Goal: Transaction & Acquisition: Purchase product/service

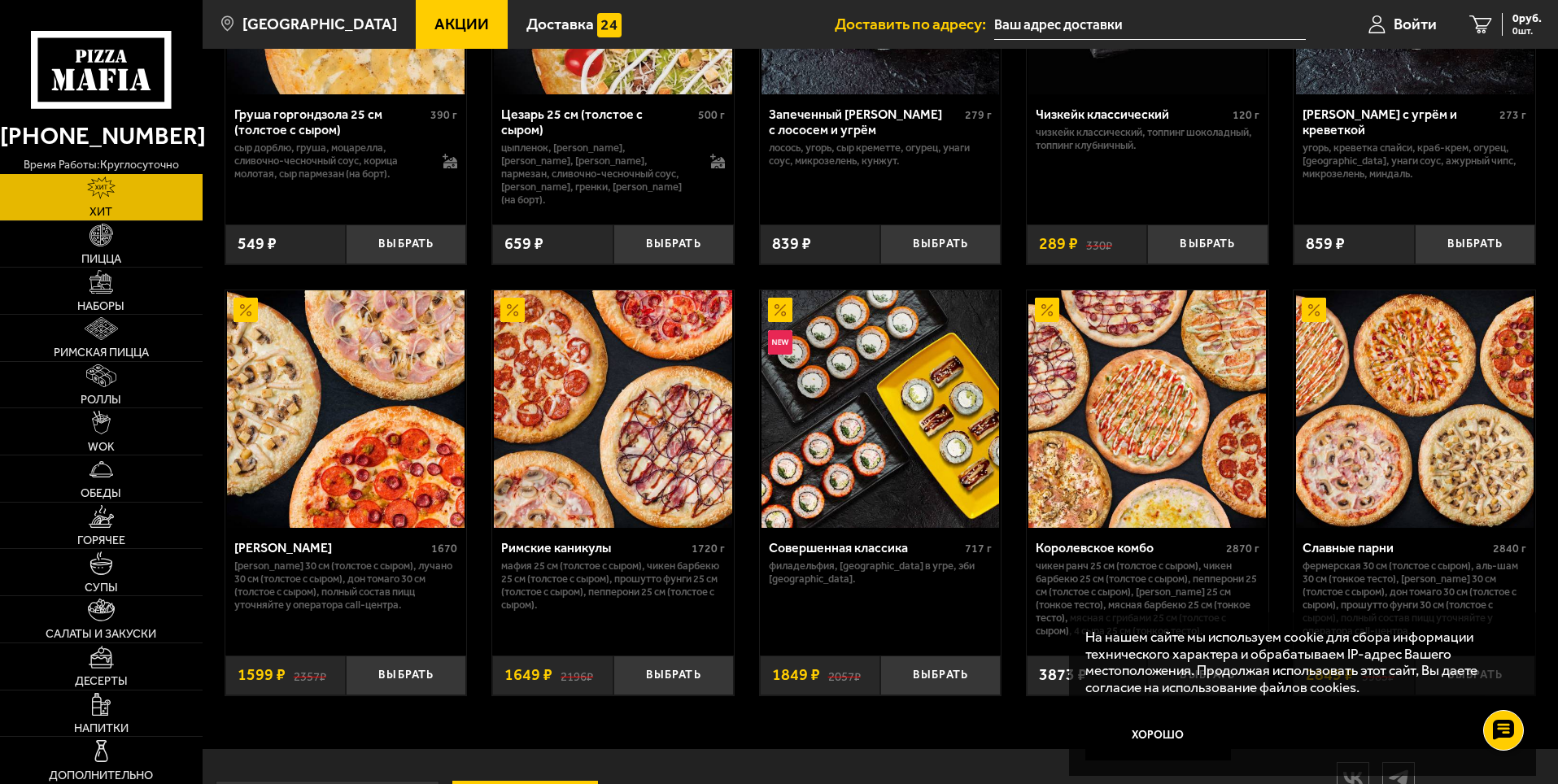
scroll to position [886, 0]
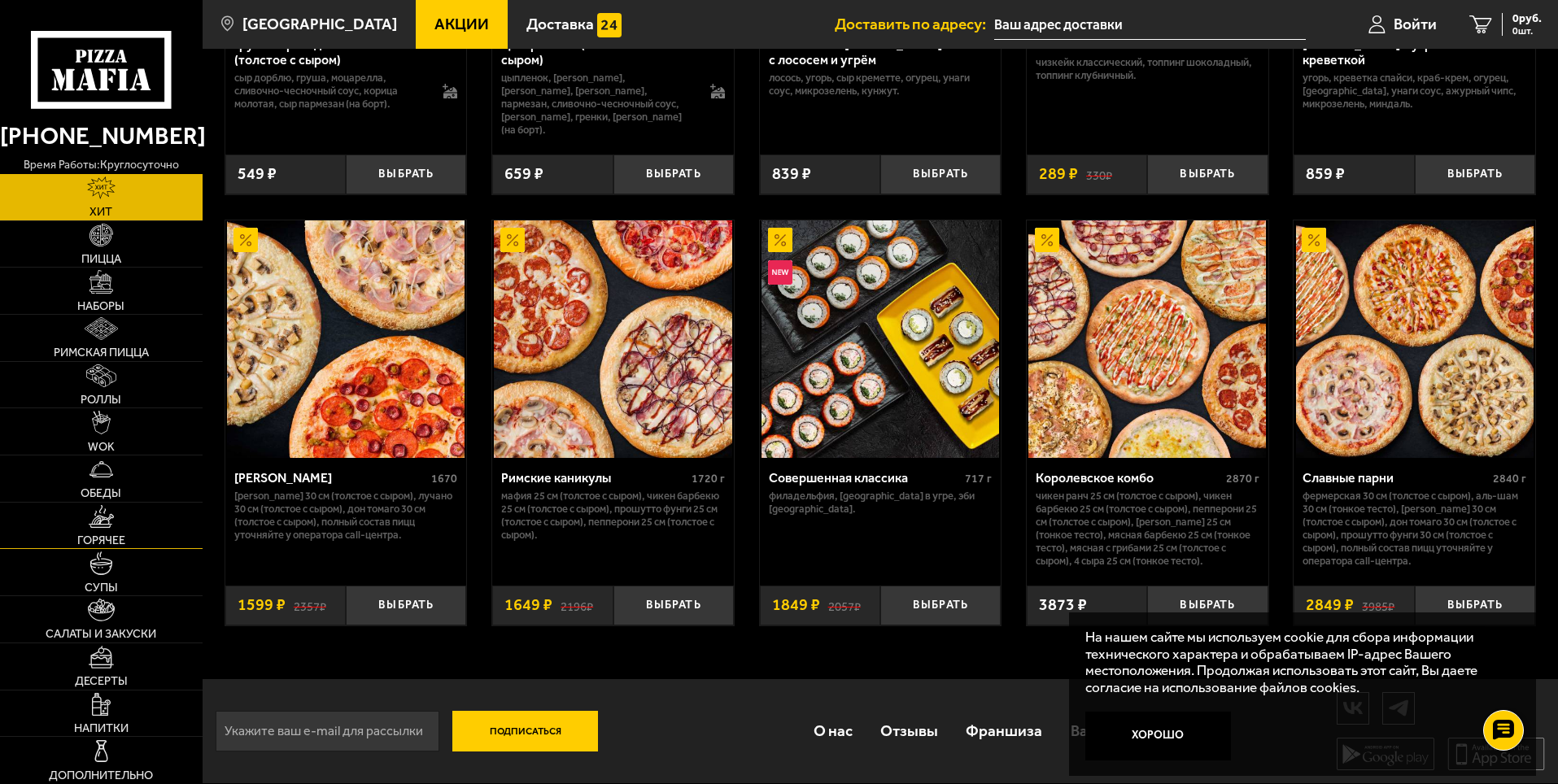
click at [126, 545] on span "Горячее" at bounding box center [101, 540] width 48 height 12
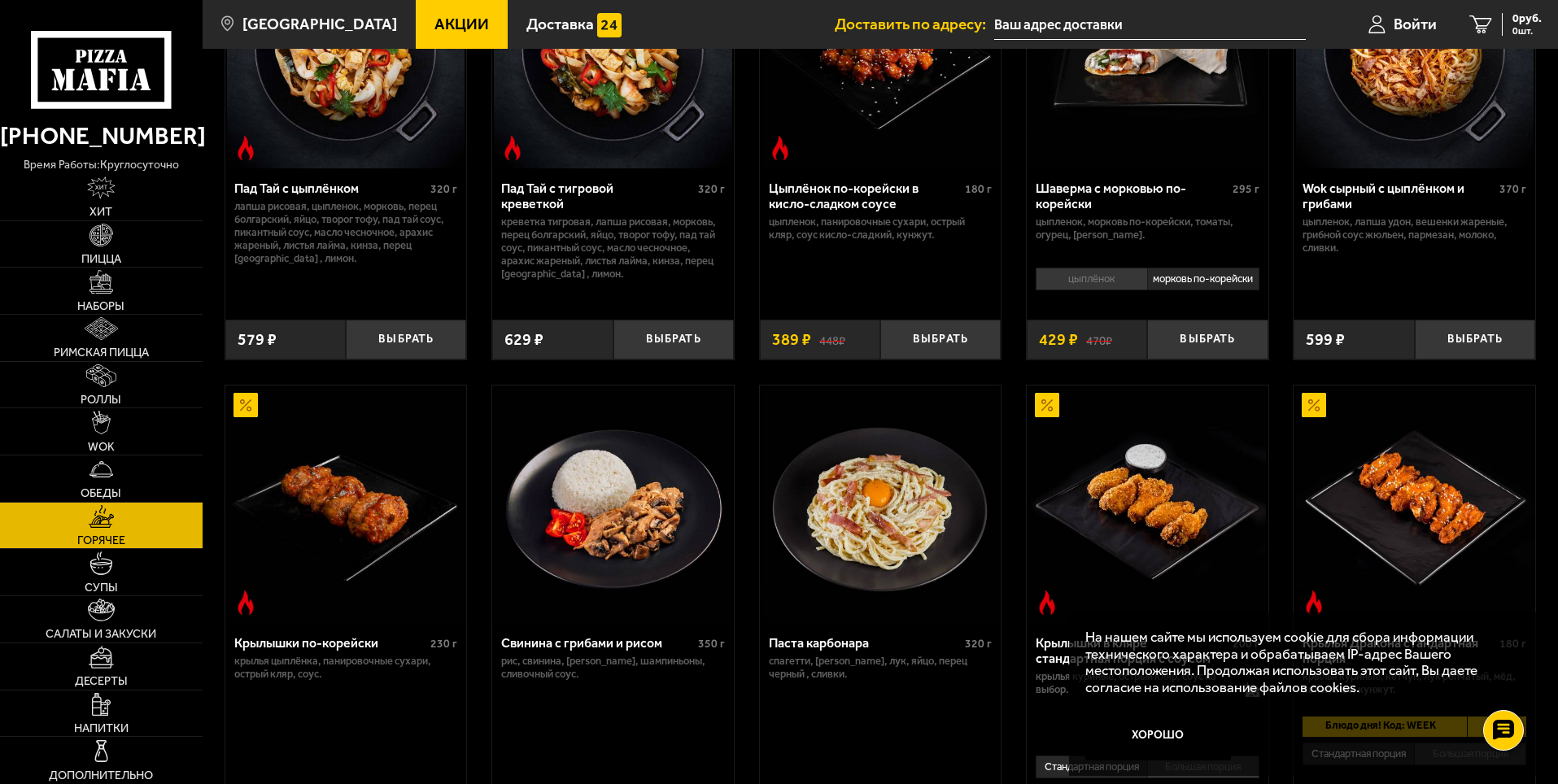
scroll to position [81, 0]
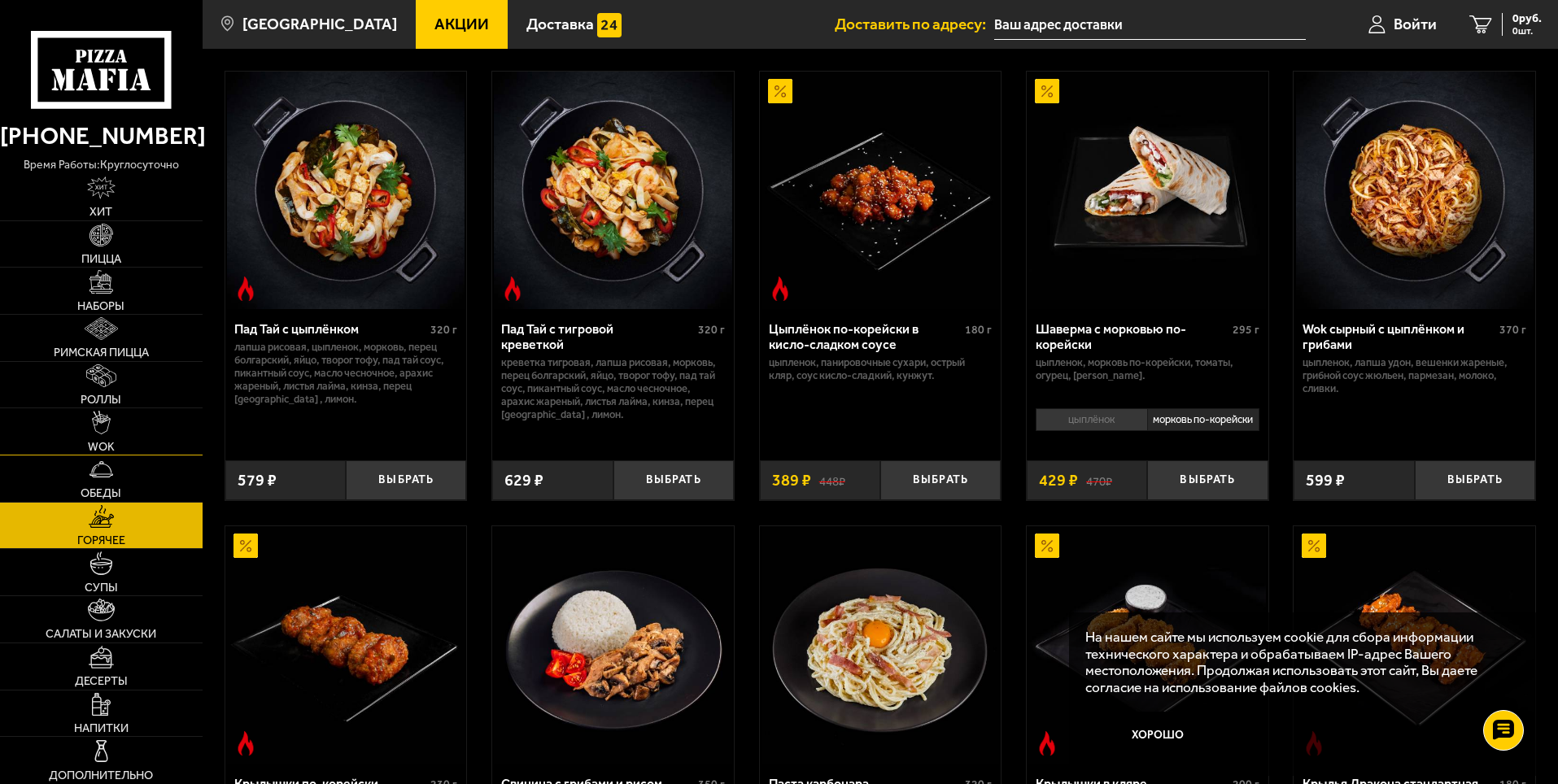
click at [110, 433] on img at bounding box center [100, 422] width 18 height 23
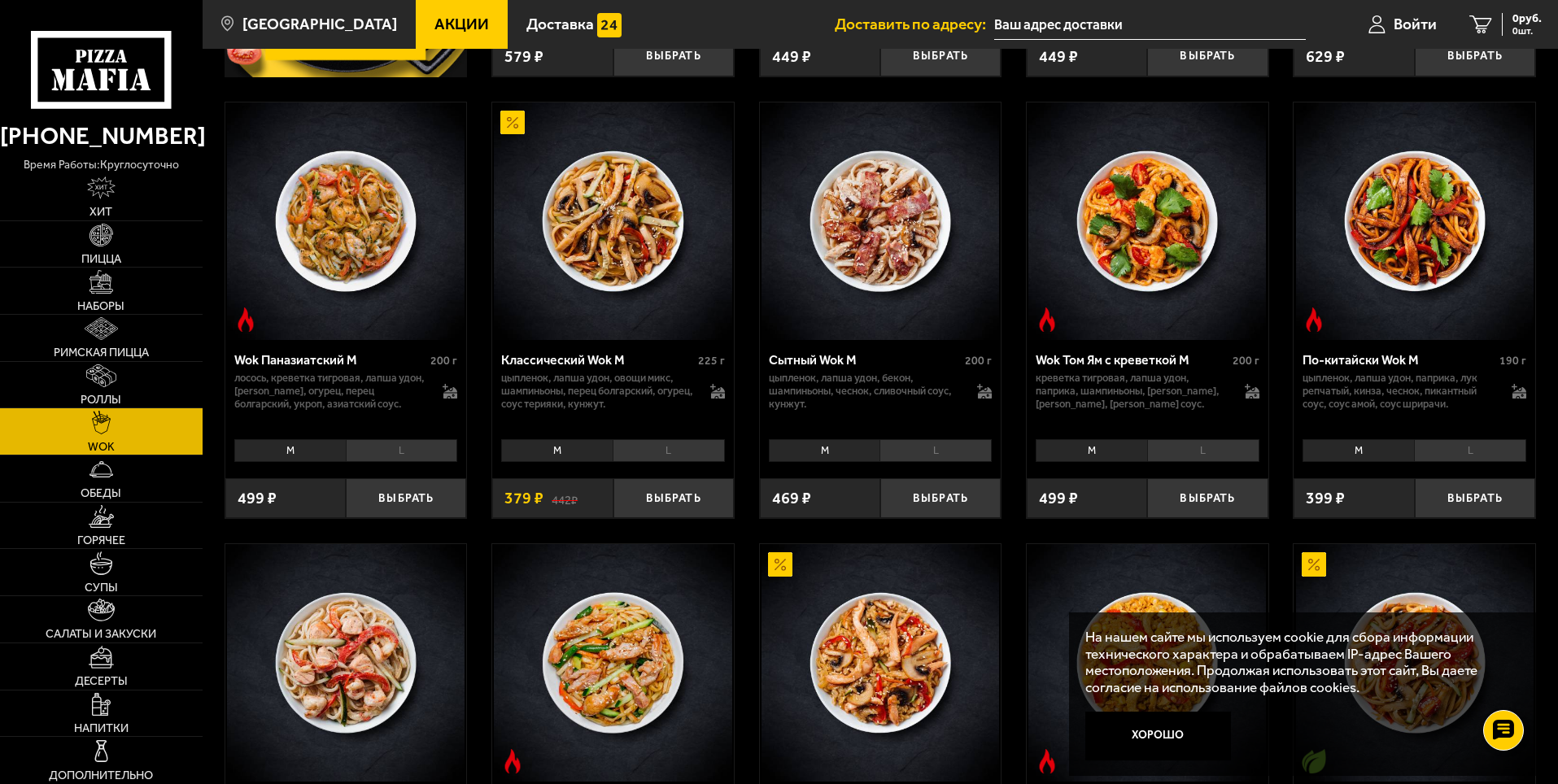
scroll to position [488, 0]
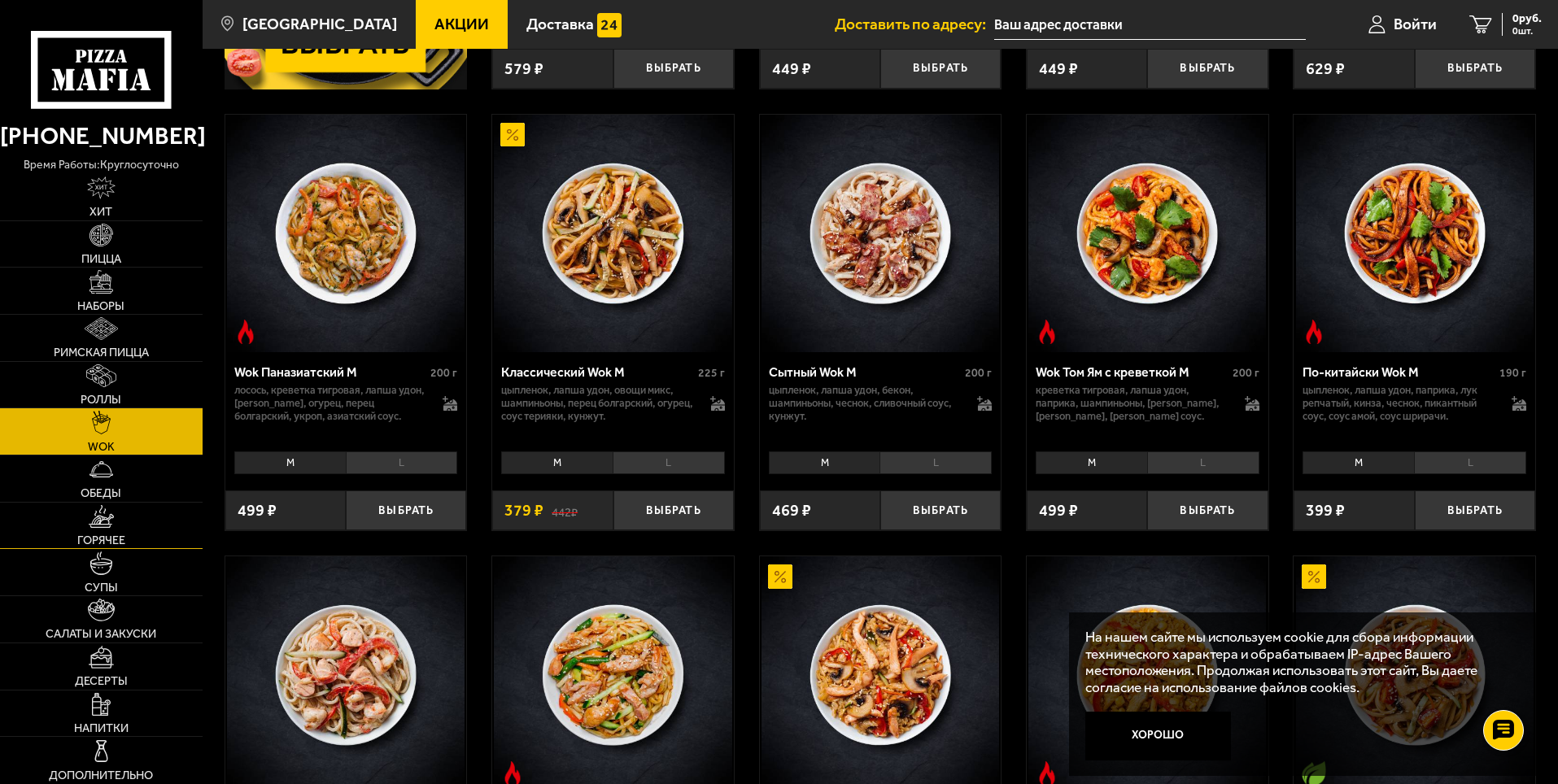
click at [126, 545] on span "Горячее" at bounding box center [101, 540] width 48 height 12
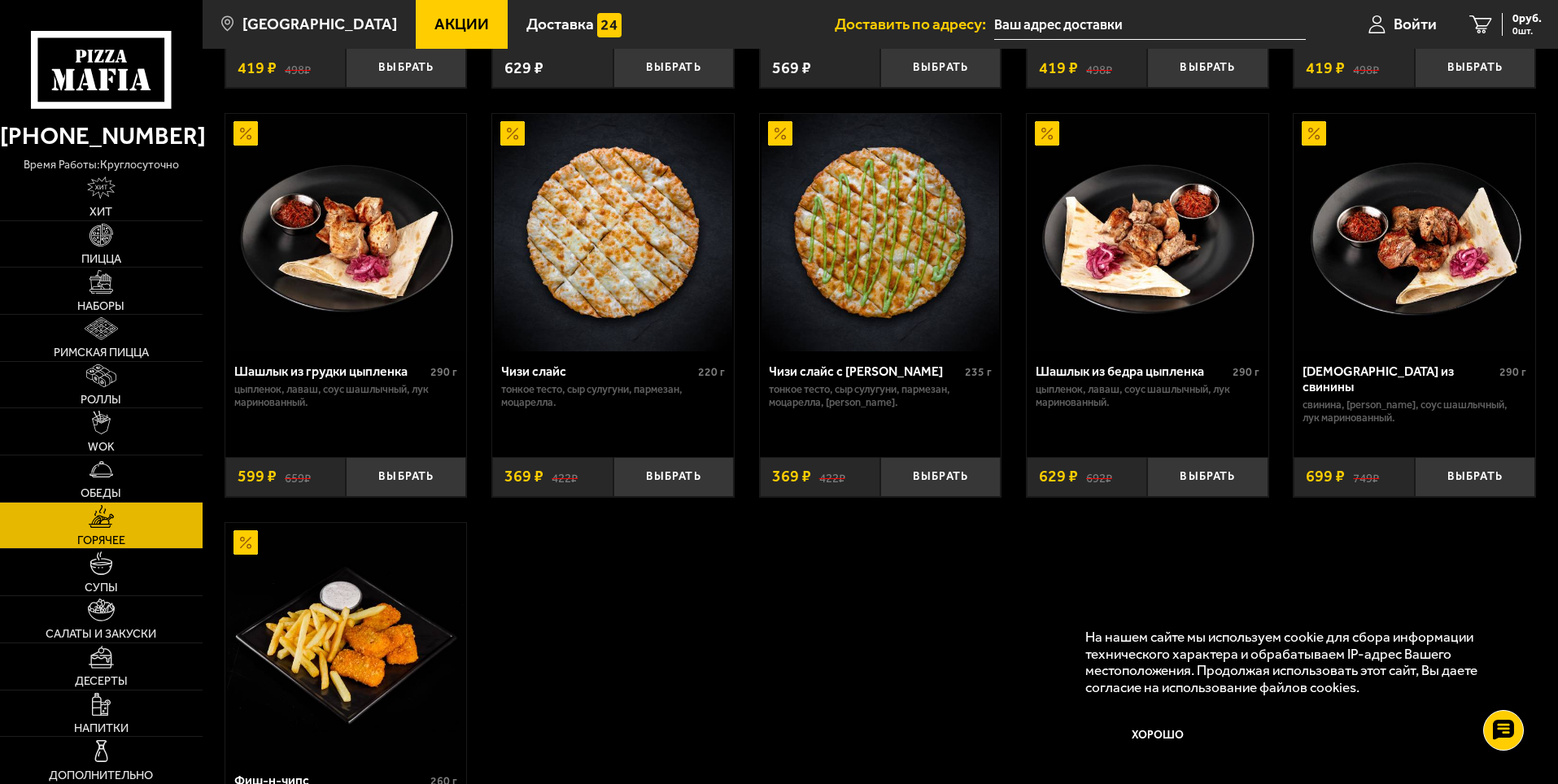
scroll to position [1057, 0]
